Goal: Task Accomplishment & Management: Use online tool/utility

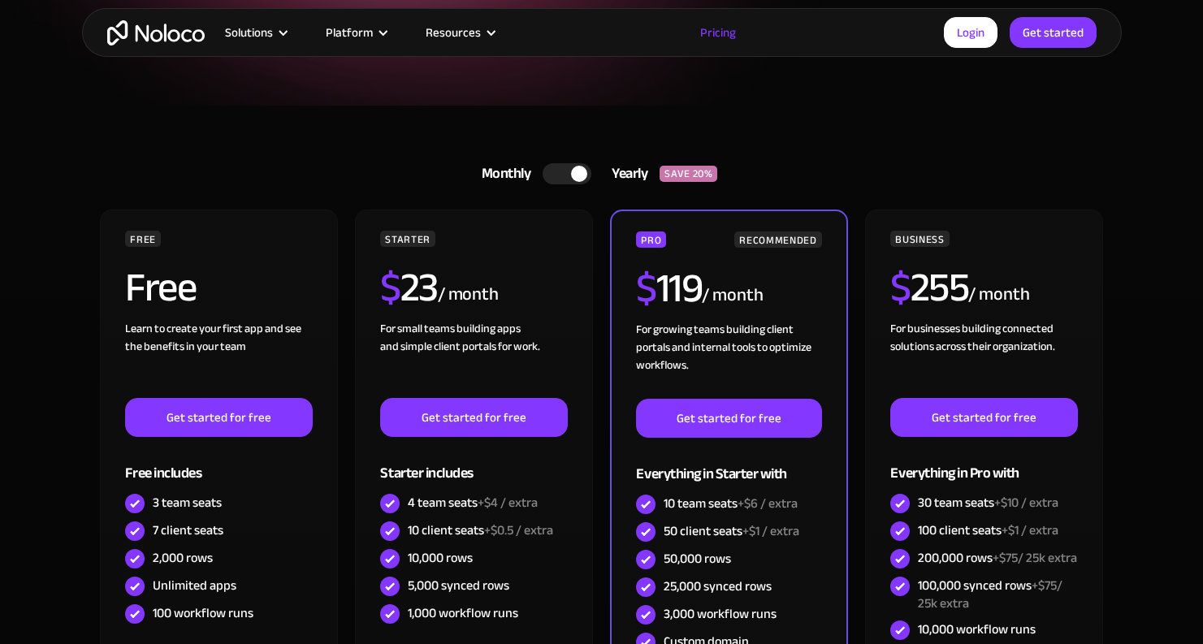
click at [552, 179] on div at bounding box center [566, 173] width 49 height 21
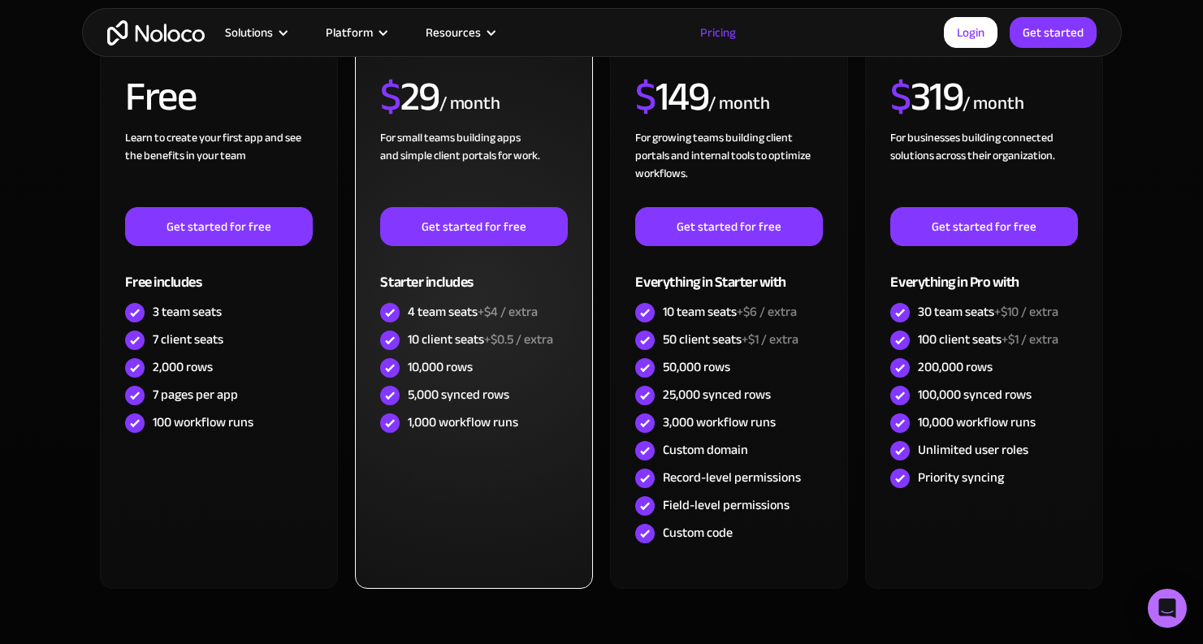
scroll to position [486, 0]
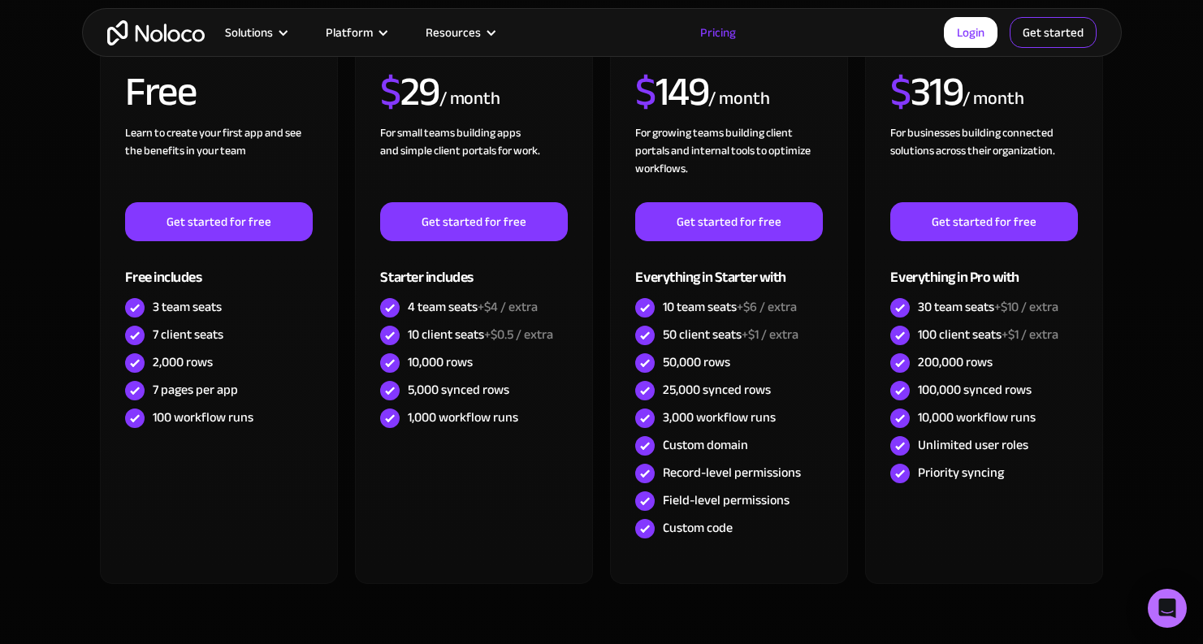
click at [1057, 34] on link "Get started" at bounding box center [1052, 32] width 87 height 31
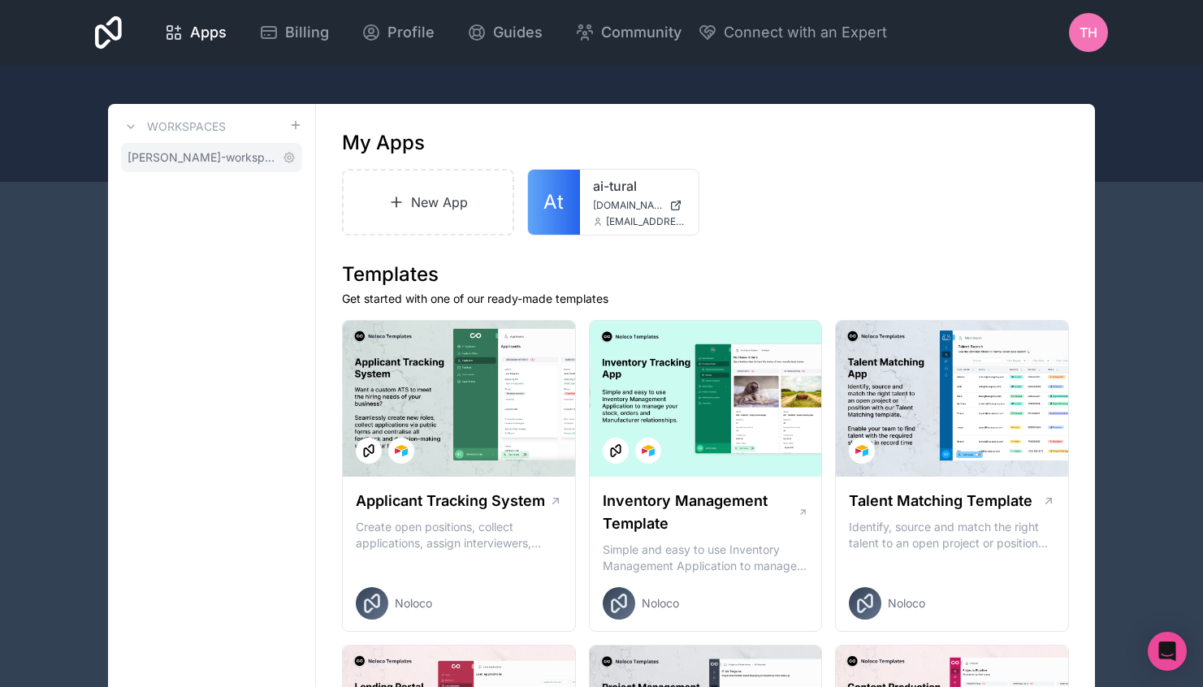
click at [192, 151] on span "tural-heydarov-workspace" at bounding box center [202, 157] width 149 height 16
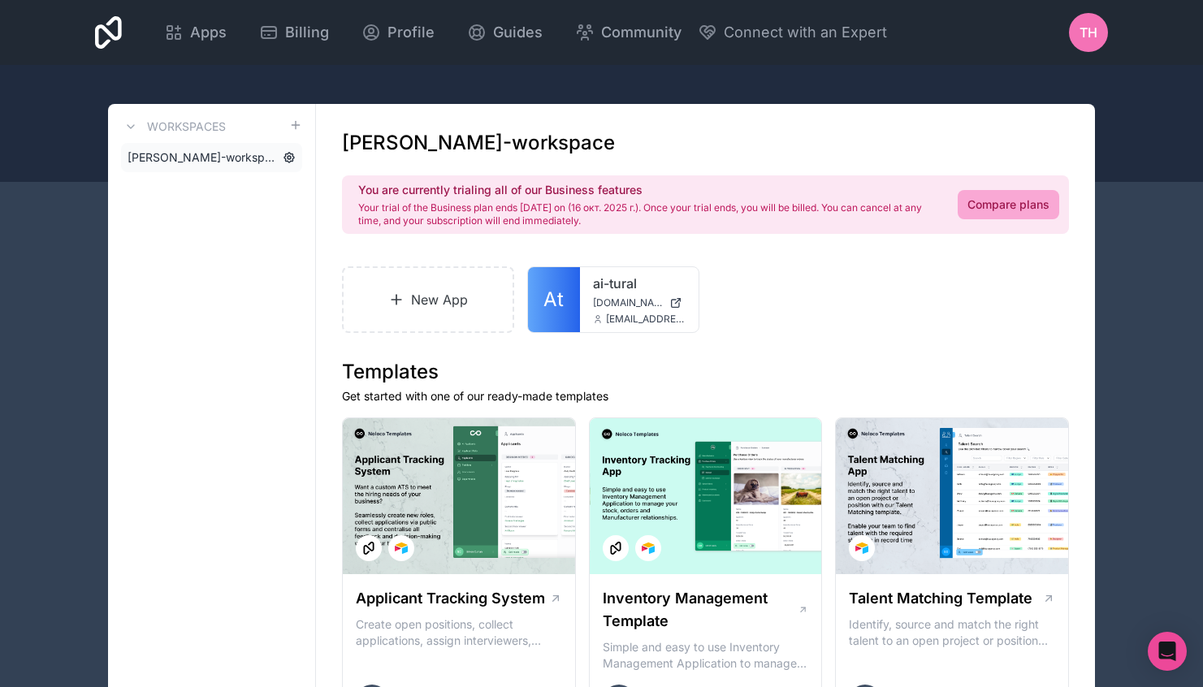
click at [290, 157] on icon at bounding box center [288, 157] width 3 height 3
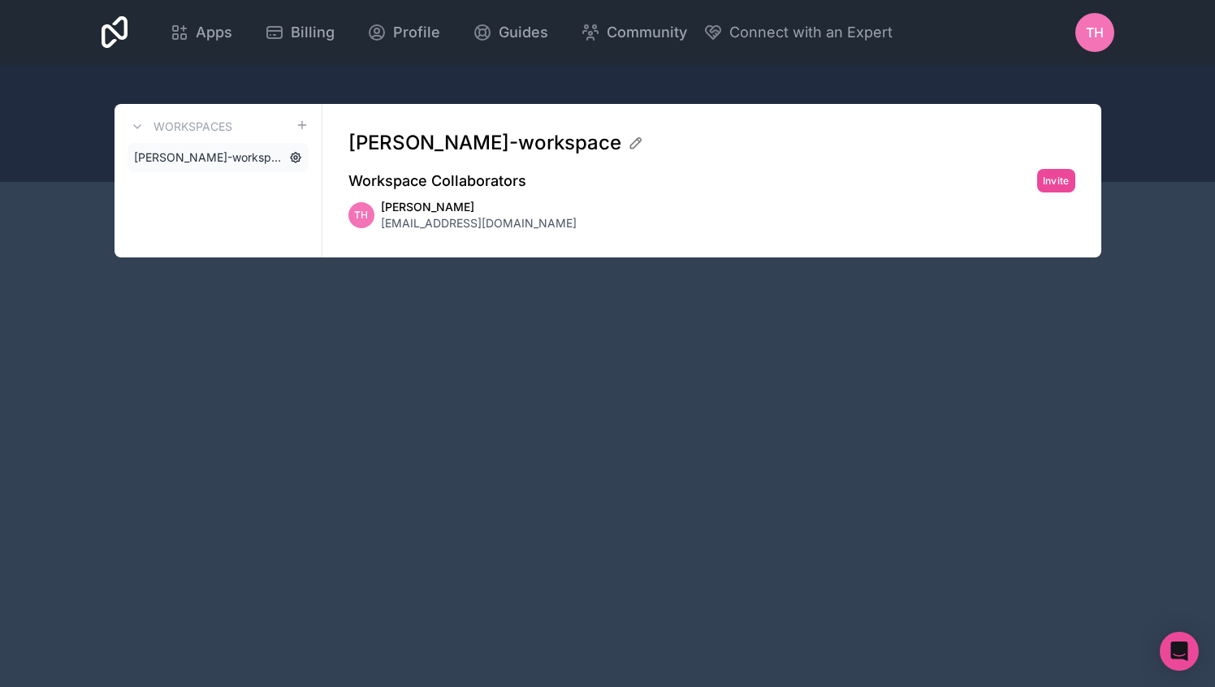
click at [291, 157] on icon at bounding box center [296, 158] width 10 height 10
click at [201, 40] on span "Apps" at bounding box center [214, 32] width 37 height 23
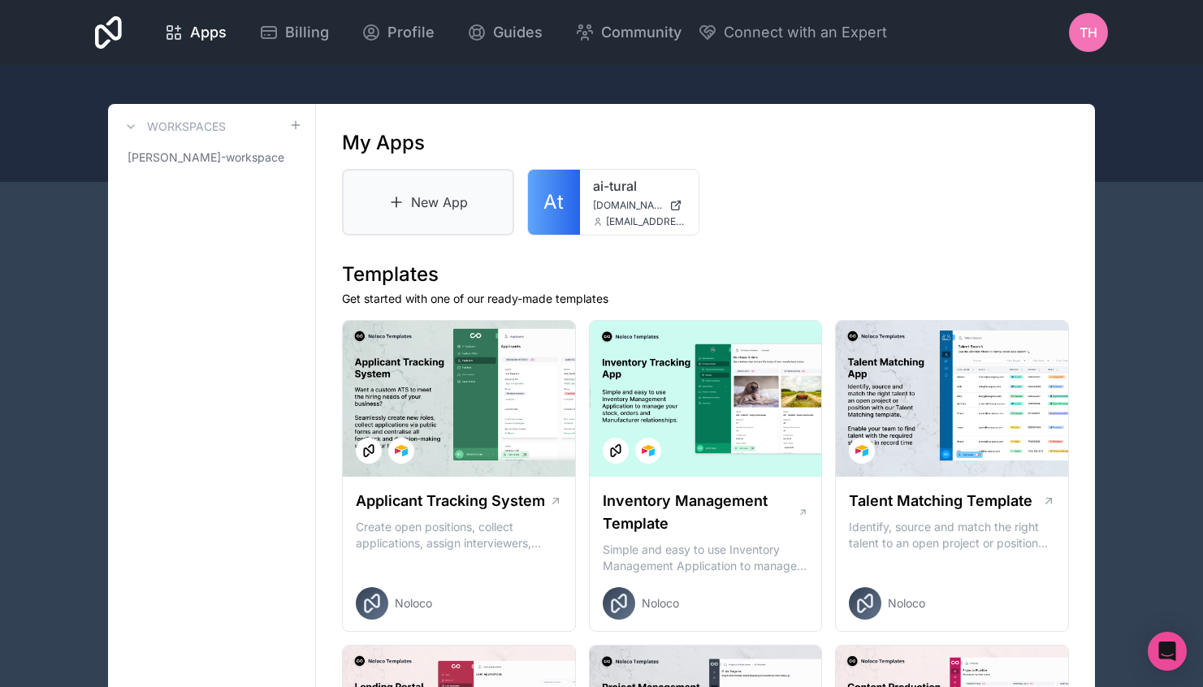
click at [405, 196] on link "New App" at bounding box center [428, 202] width 172 height 67
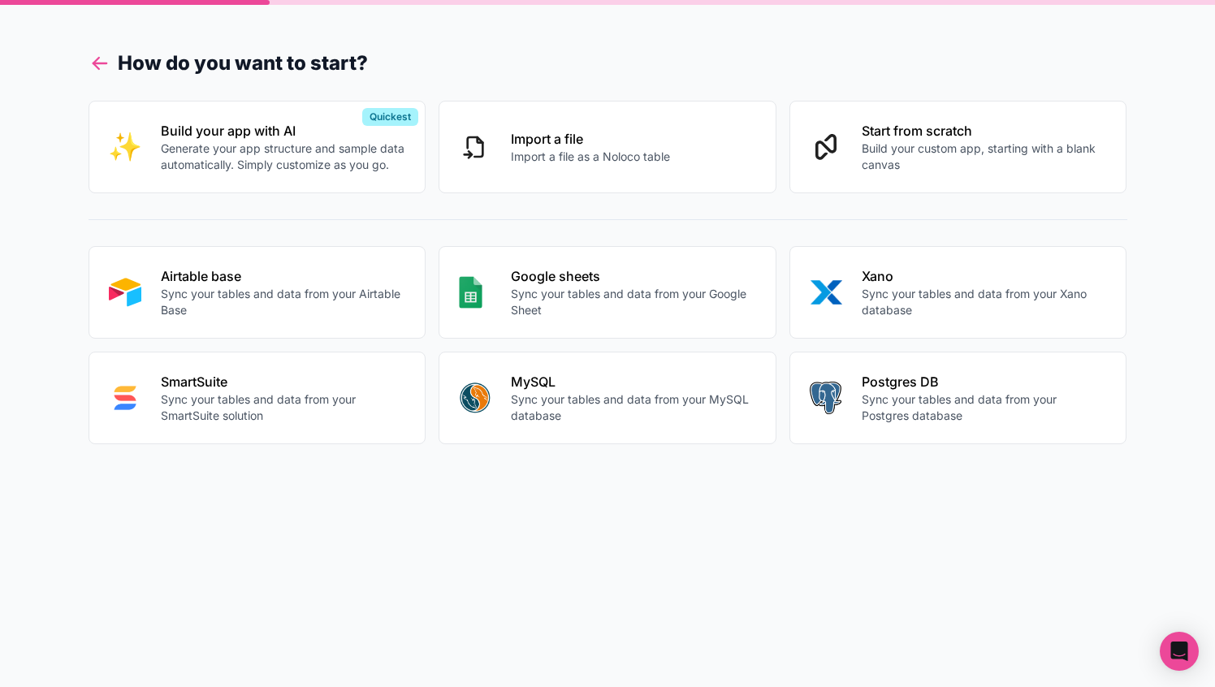
click at [93, 63] on icon at bounding box center [96, 66] width 6 height 6
